Goal: Information Seeking & Learning: Learn about a topic

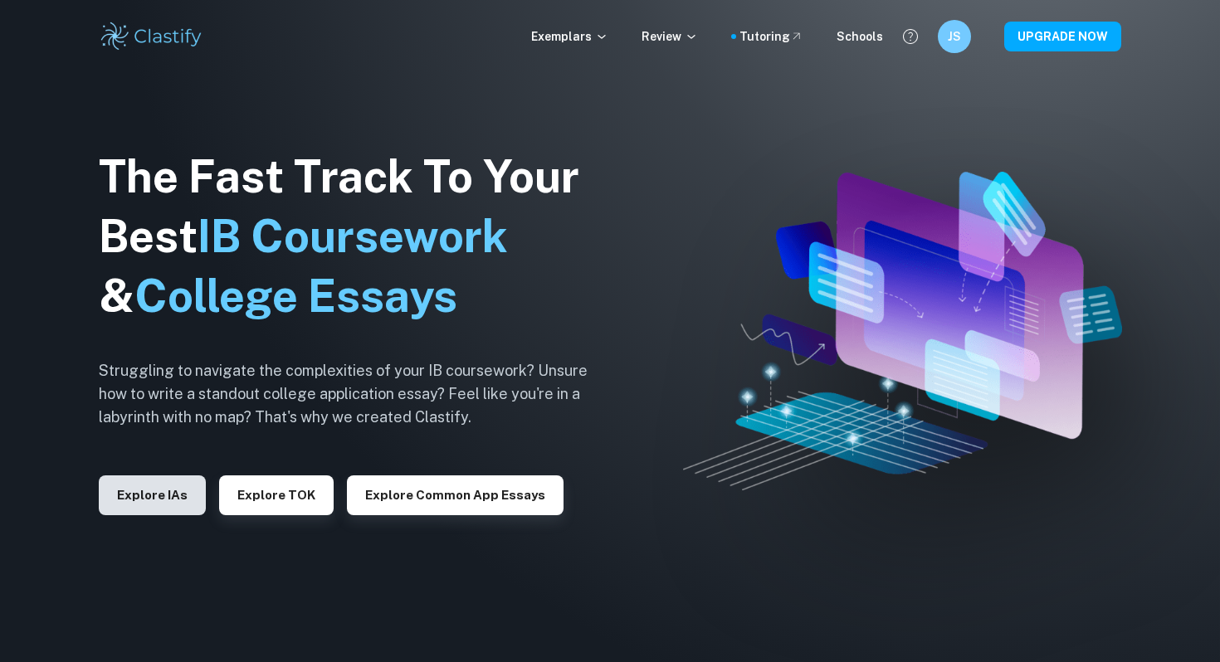
click at [180, 500] on button "Explore IAs" at bounding box center [152, 496] width 107 height 40
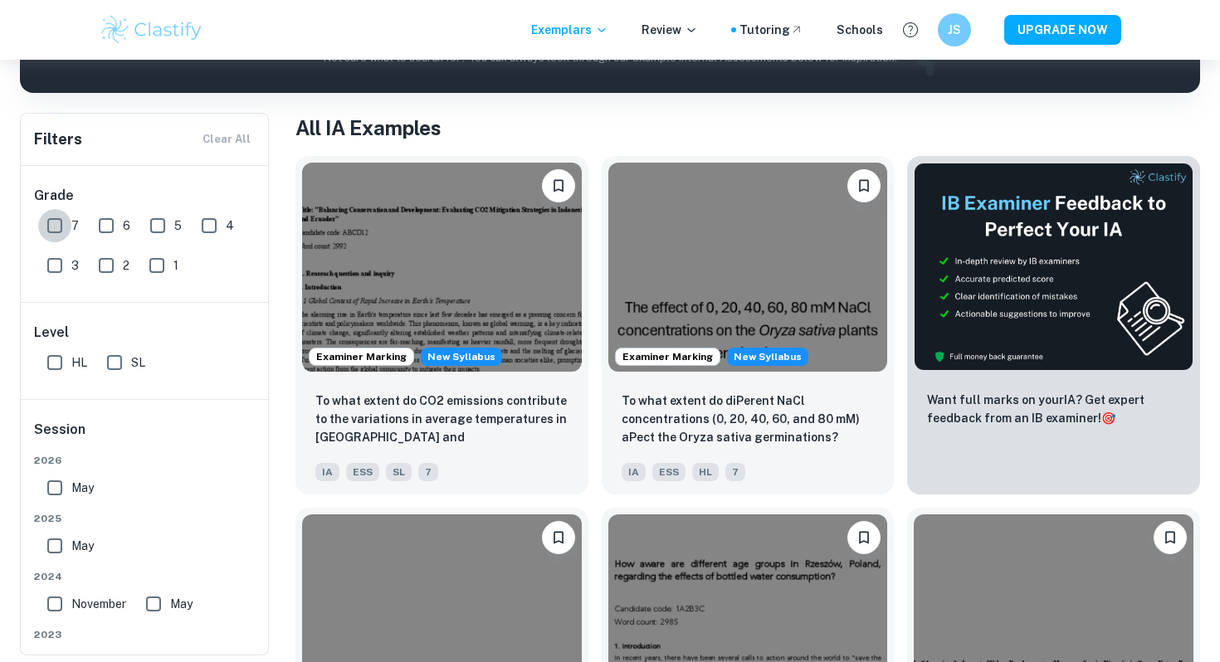
click at [54, 226] on input "7" at bounding box center [54, 225] width 33 height 33
checkbox input "true"
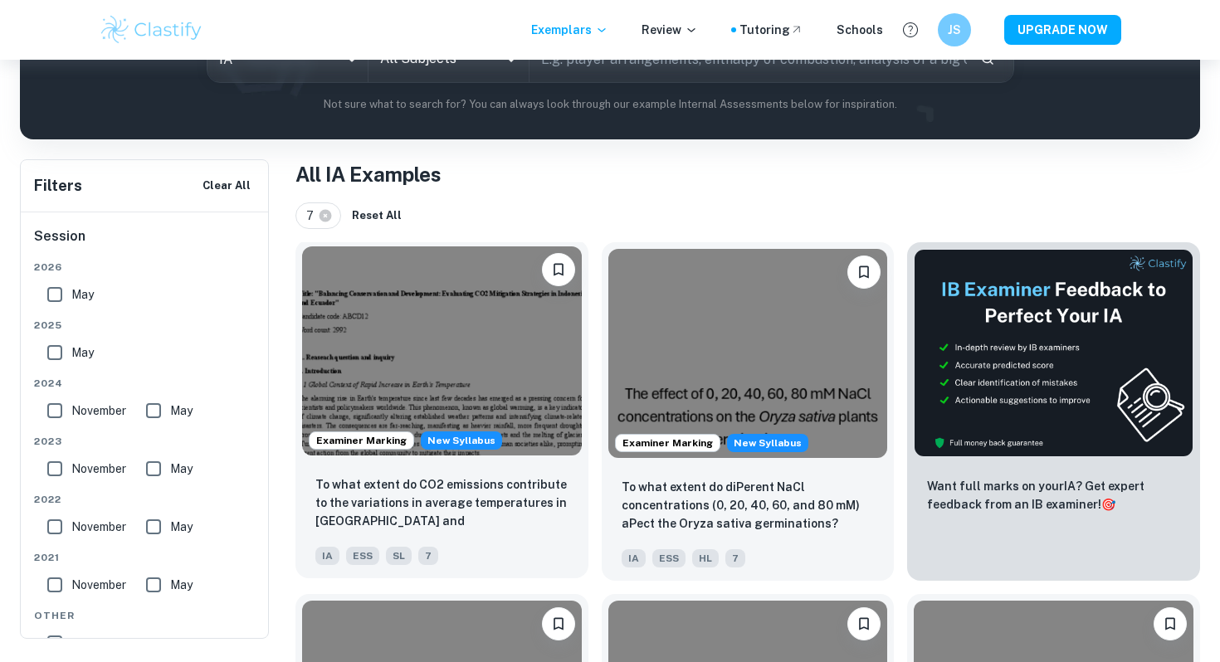
scroll to position [98, 0]
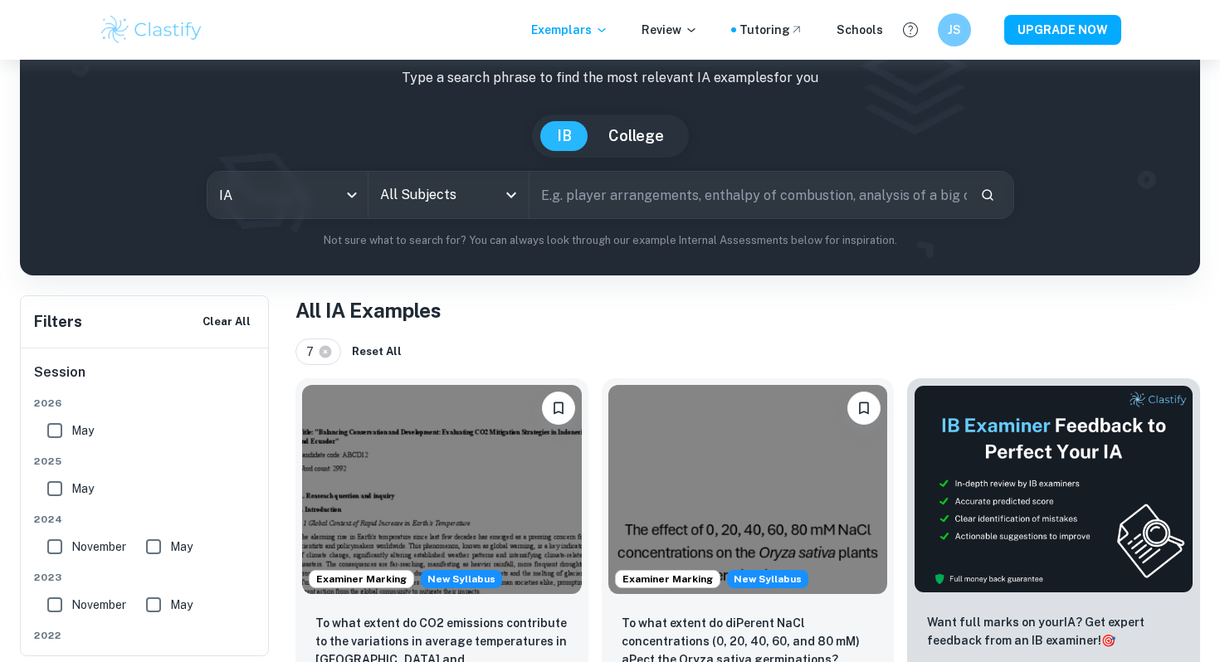
click at [431, 203] on input "All Subjects" at bounding box center [436, 195] width 120 height 32
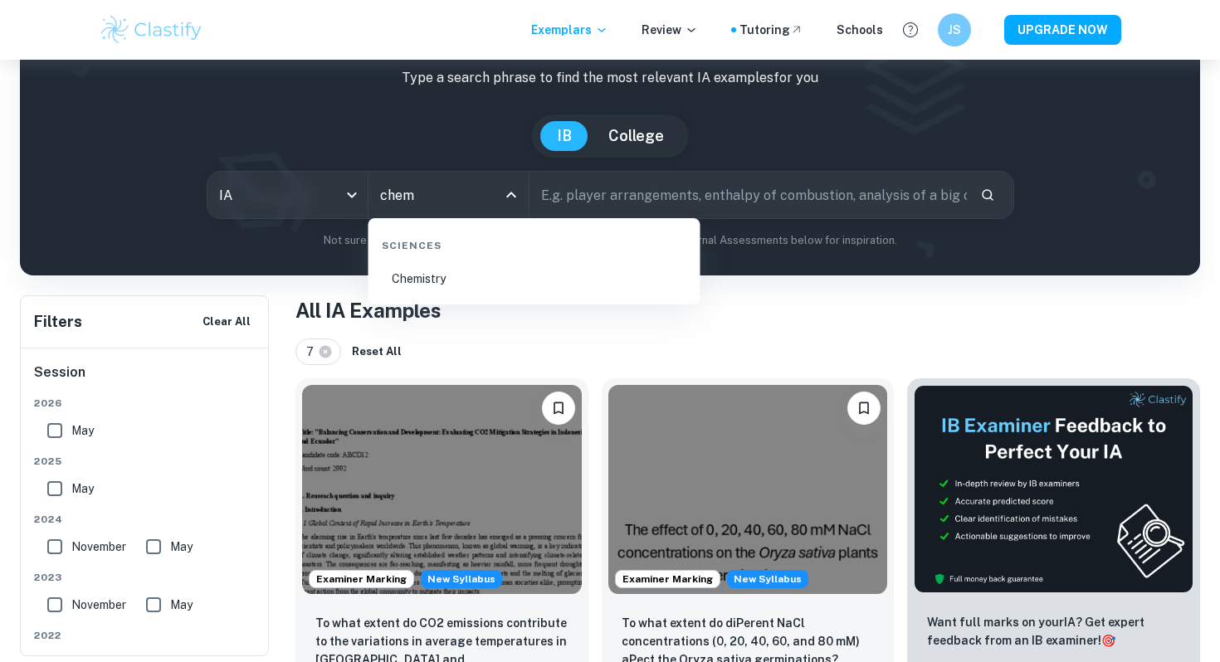
click at [453, 278] on li "Chemistry" at bounding box center [534, 279] width 319 height 38
type input "Chemistry"
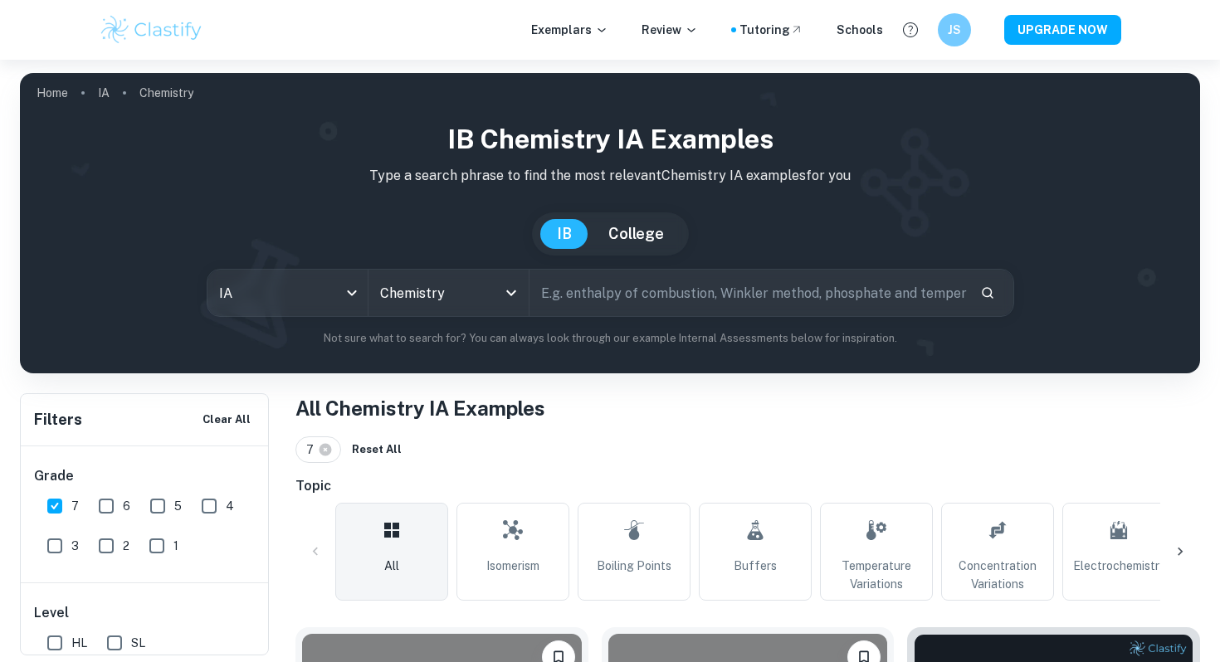
click at [593, 297] on input "text" at bounding box center [748, 293] width 437 height 46
type input "calcium in milk"
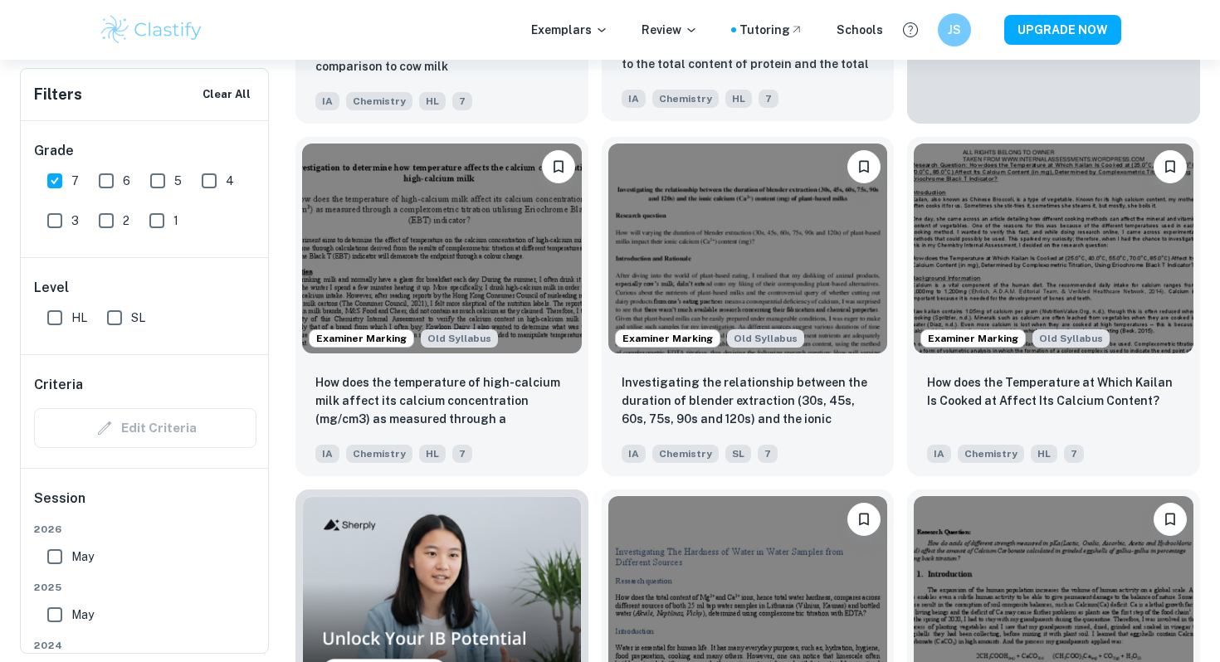
scroll to position [843, 0]
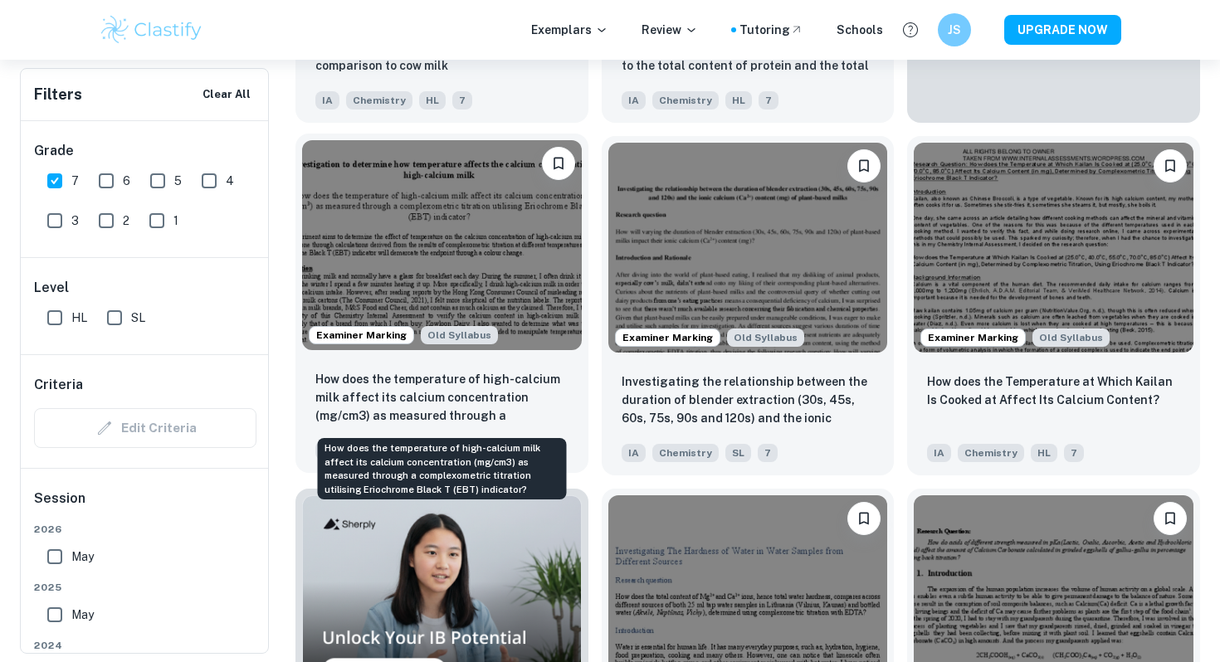
click at [468, 404] on p "How does the temperature of high-calcium milk affect its calcium concentration …" at bounding box center [441, 398] width 253 height 56
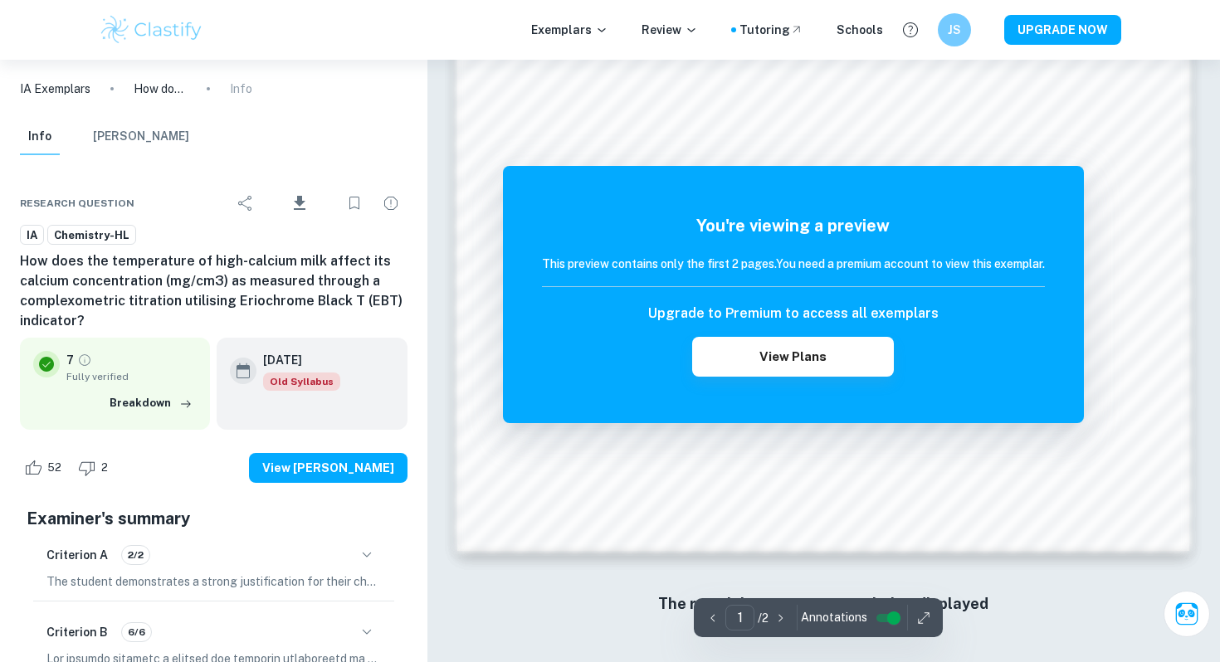
scroll to position [1431, 0]
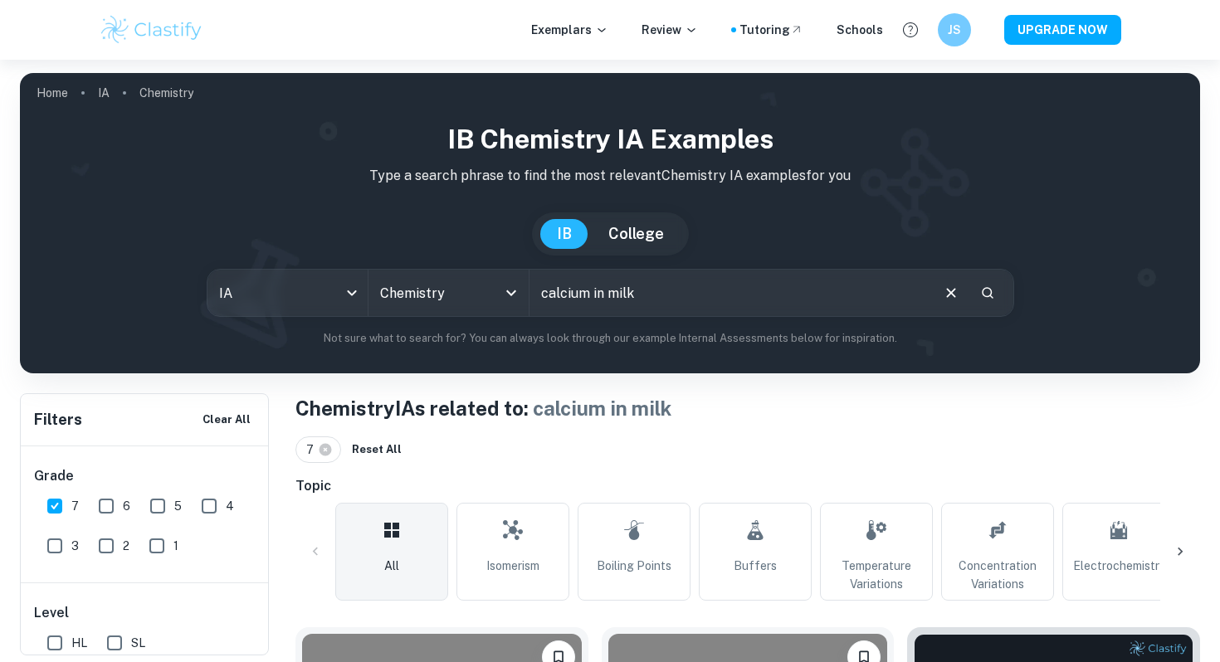
click at [552, 295] on input "calcium in milk" at bounding box center [729, 293] width 399 height 46
drag, startPoint x: 552, startPoint y: 295, endPoint x: 754, endPoint y: 295, distance: 202.5
click at [754, 295] on input "calcium in milk" at bounding box center [729, 293] width 399 height 46
type input "affect of ph on milk calcium content"
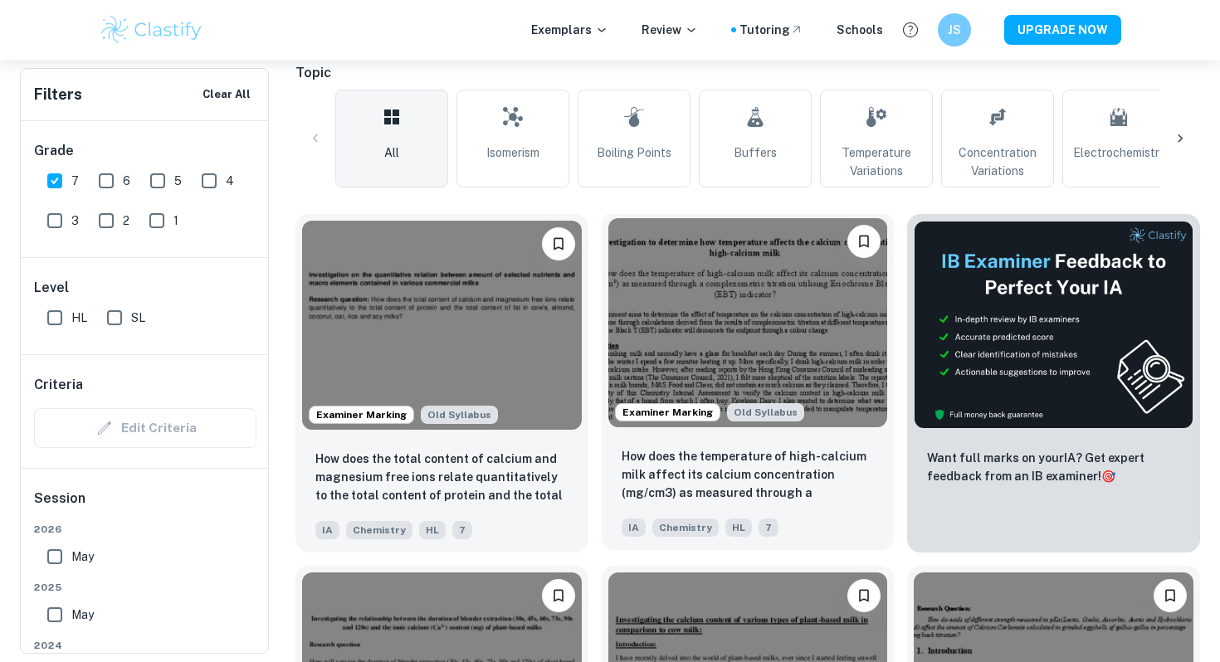
scroll to position [430, 0]
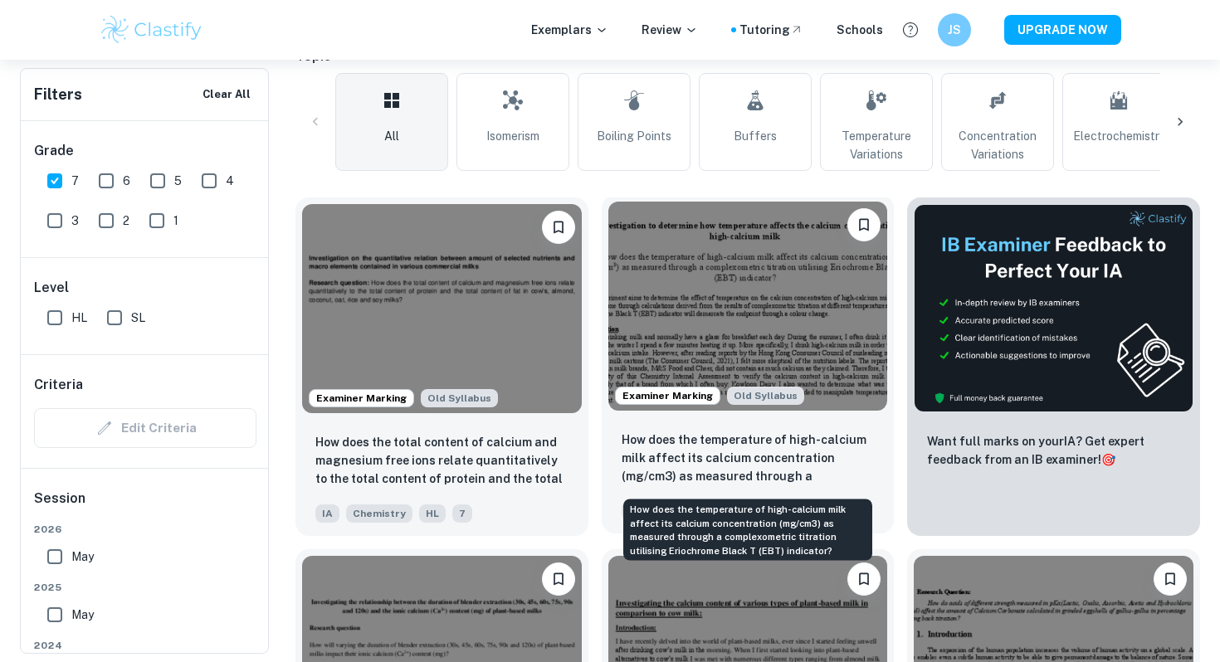
click at [730, 468] on p "How does the temperature of high-calcium milk affect its calcium concentration …" at bounding box center [748, 459] width 253 height 56
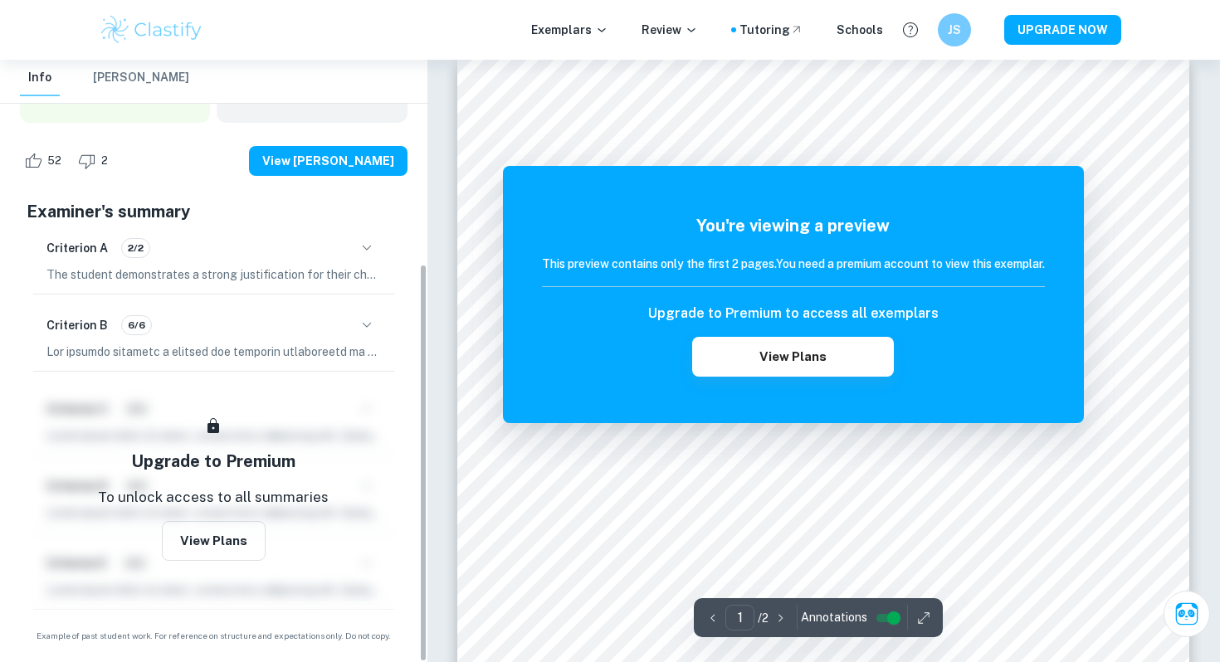
scroll to position [22, 0]
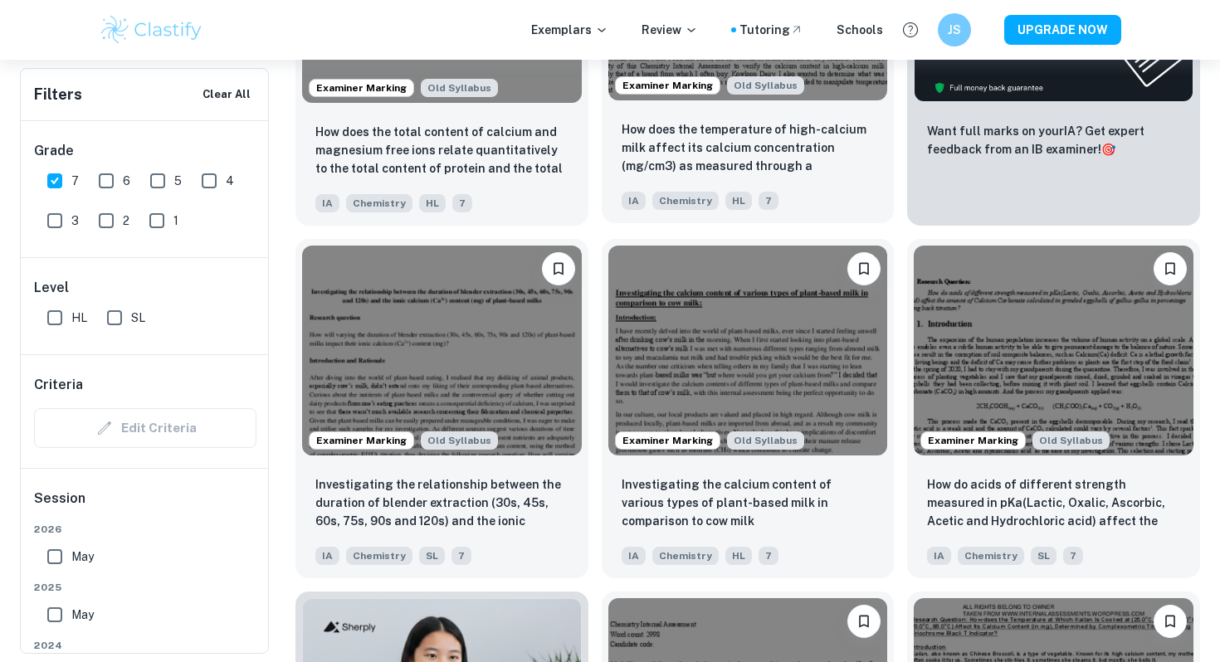
scroll to position [742, 0]
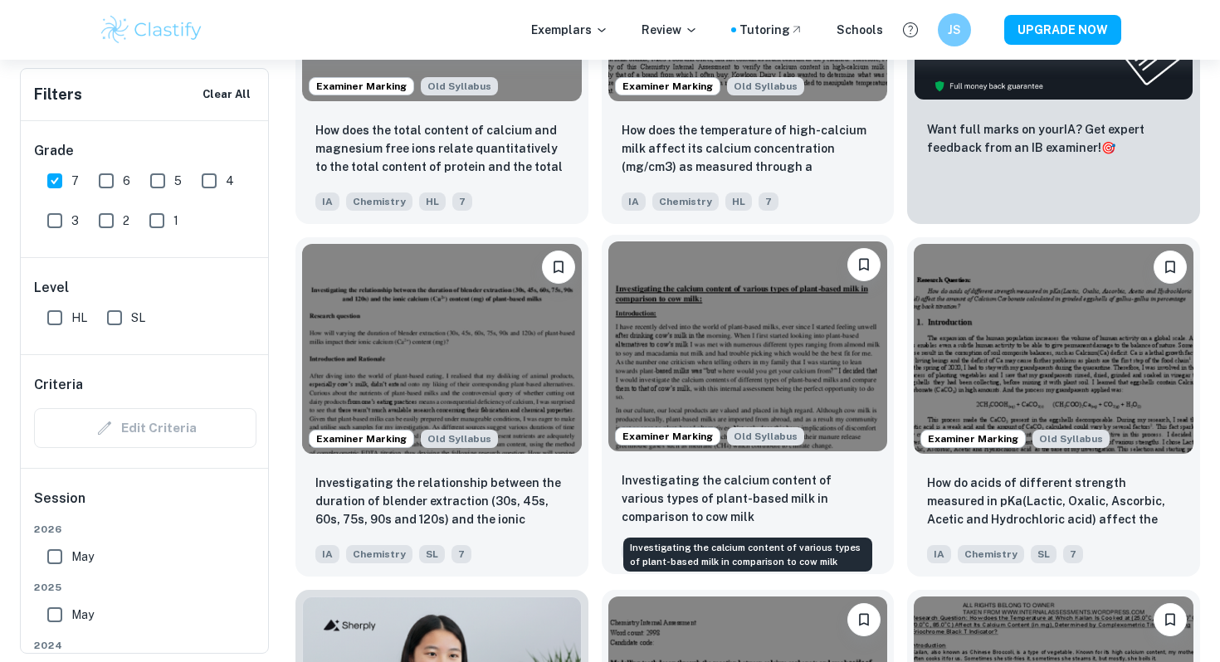
click at [761, 510] on p "Investigating the calcium content of various types of plant-based milk in compa…" at bounding box center [748, 498] width 253 height 55
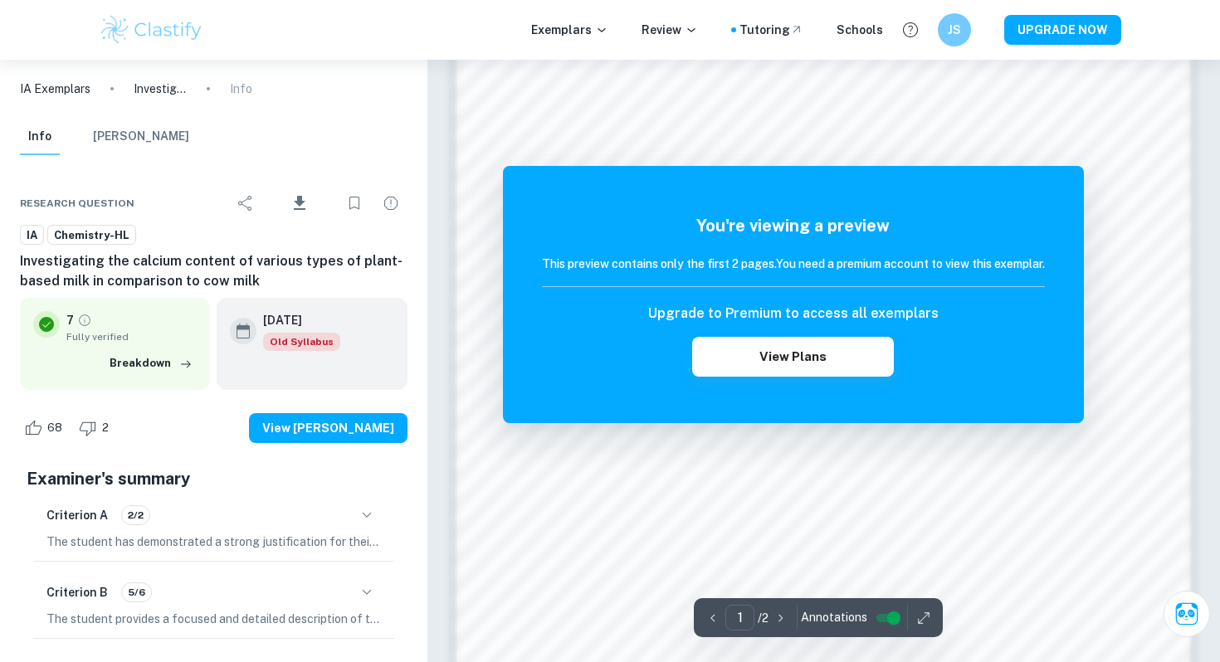
scroll to position [1451, 0]
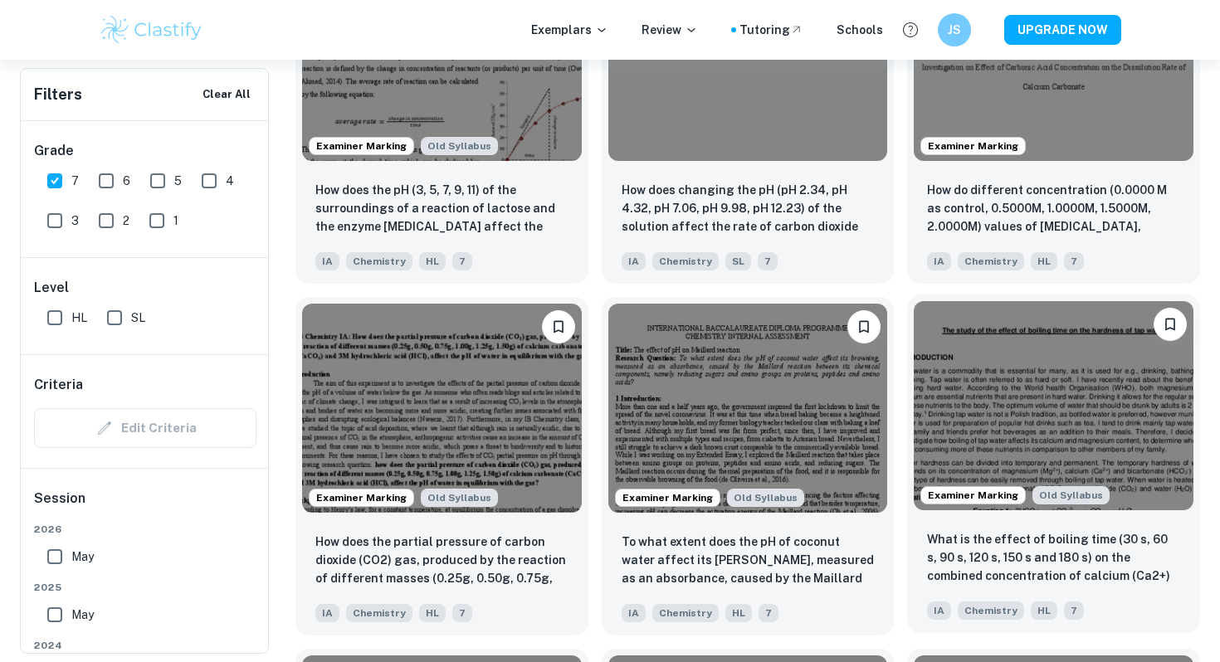
scroll to position [1746, 0]
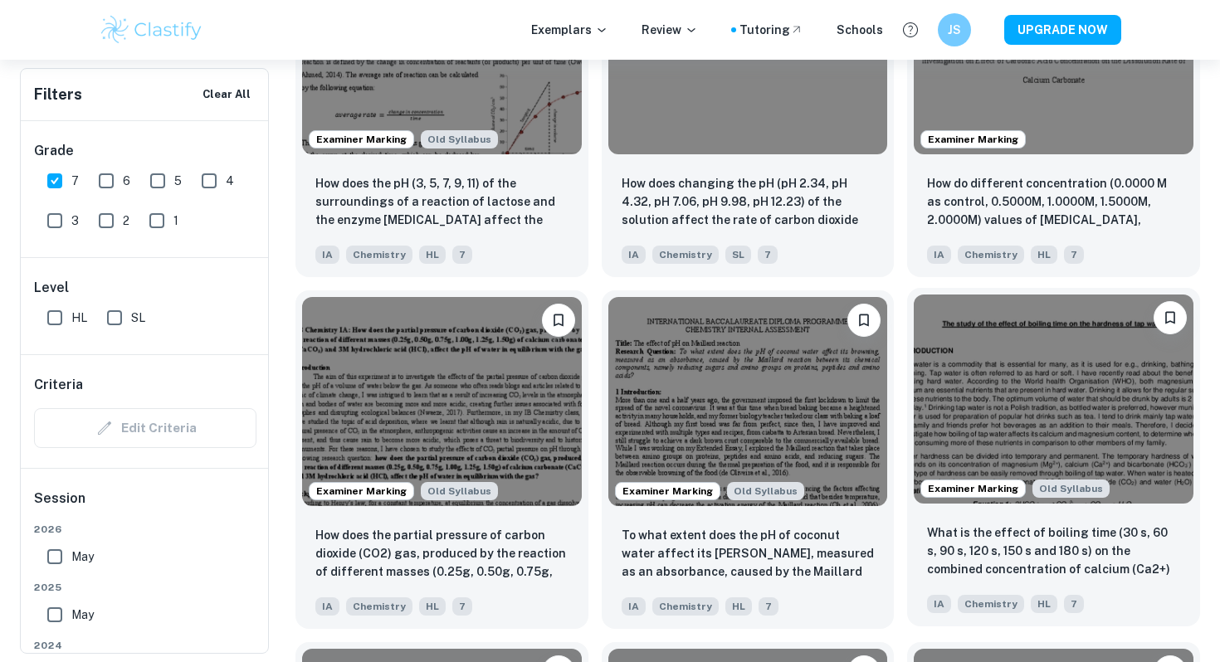
click at [968, 530] on p "What is the effect of boiling time (30 s, 60 s, 90 s, 120 s, 150 s and 180 s) o…" at bounding box center [1053, 552] width 253 height 56
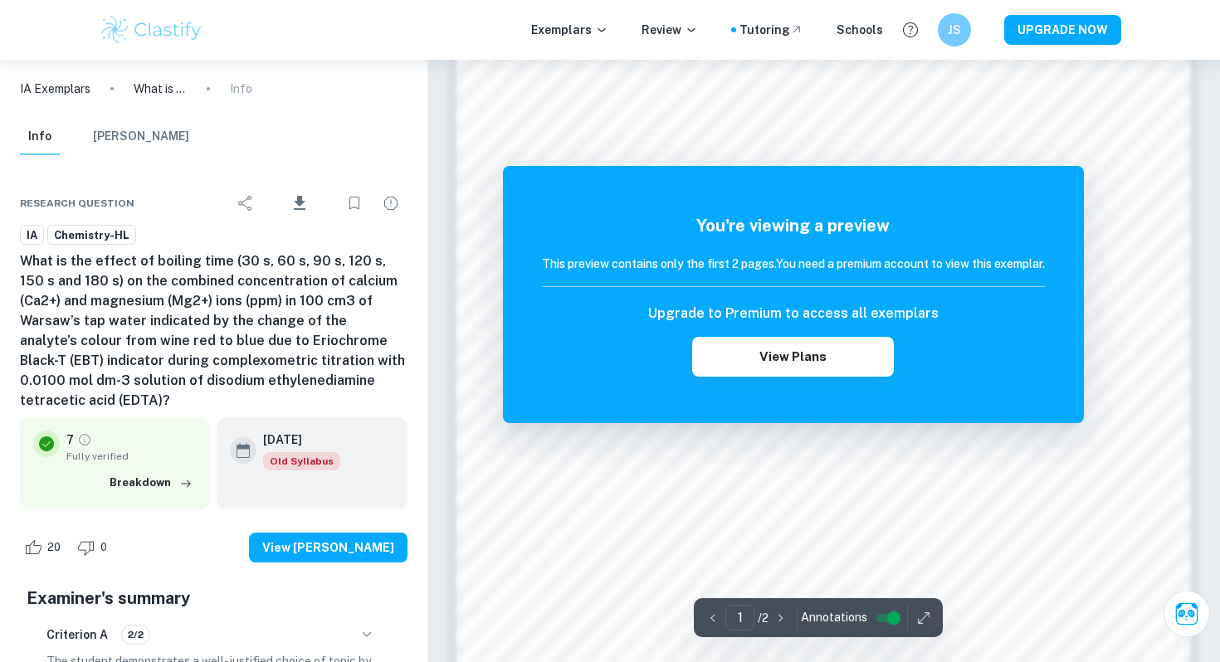
scroll to position [1607, 0]
